Goal: Task Accomplishment & Management: Use online tool/utility

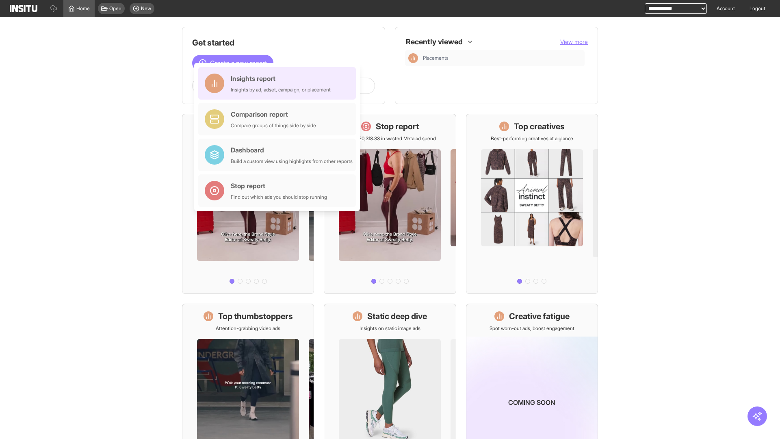
click at [279, 83] on div "Insights report Insights by ad, adset, campaign, or placement" at bounding box center [281, 84] width 100 height 20
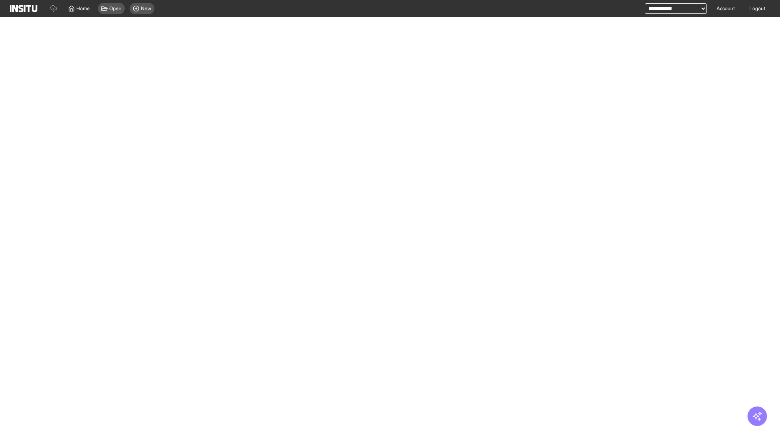
select select "**"
